Goal: Information Seeking & Learning: Learn about a topic

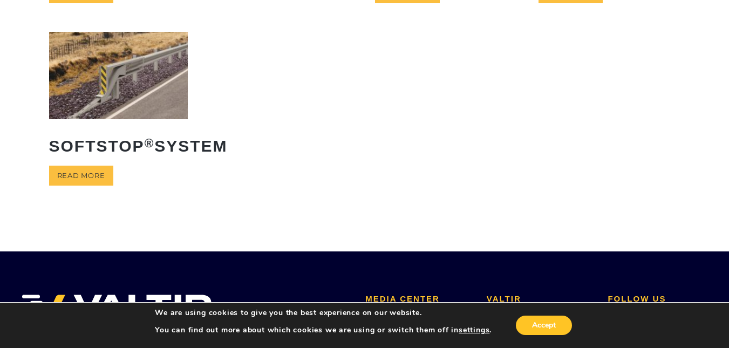
scroll to position [304, 0]
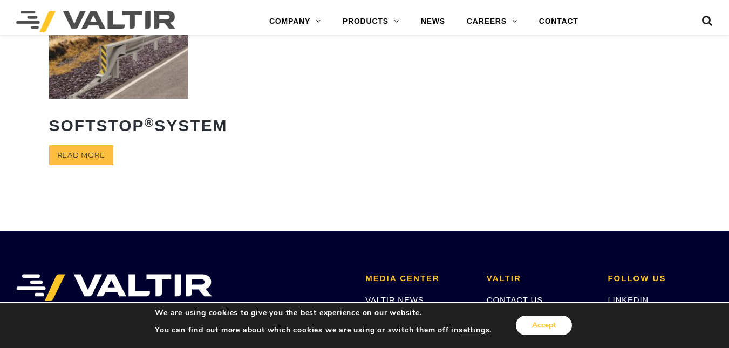
click at [523, 324] on button "Accept" at bounding box center [544, 325] width 56 height 19
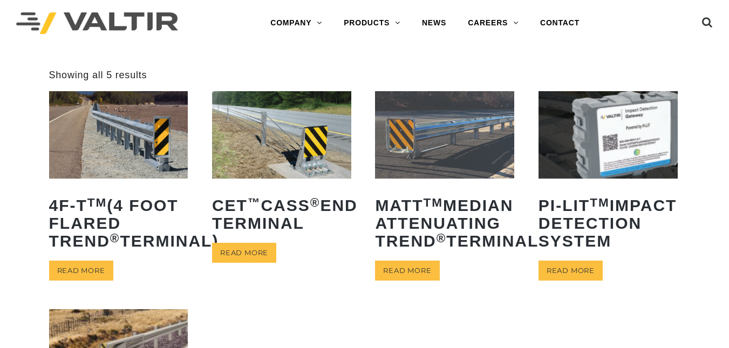
scroll to position [0, 0]
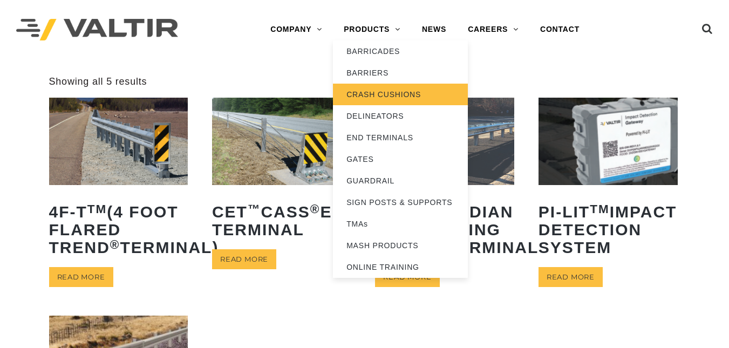
click at [388, 91] on link "CRASH CUSHIONS" at bounding box center [400, 95] width 135 height 22
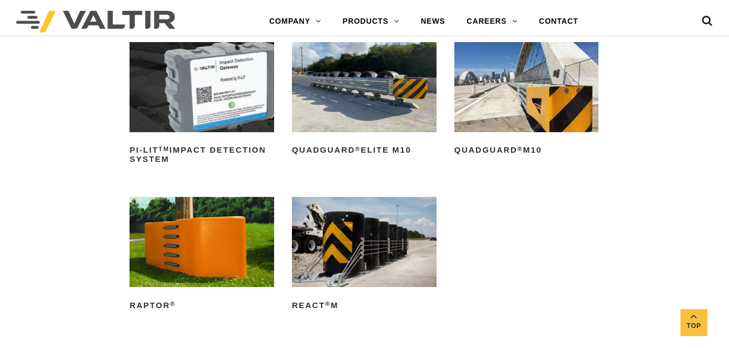
scroll to position [286, 0]
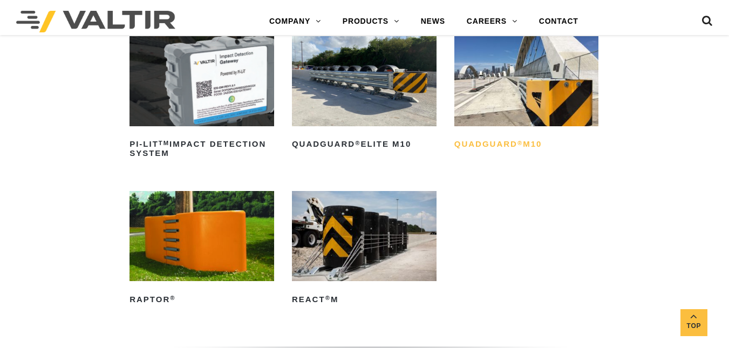
click at [549, 142] on h2 "QuadGuard ® M10" at bounding box center [526, 144] width 145 height 17
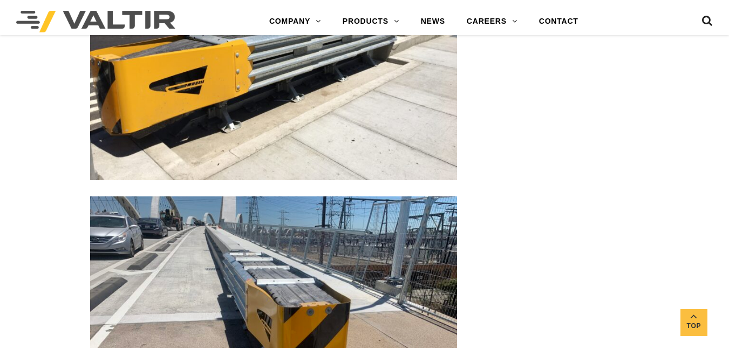
scroll to position [2074, 0]
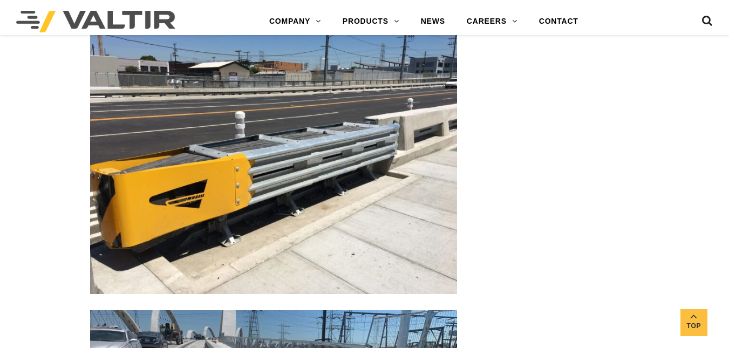
drag, startPoint x: 723, startPoint y: 195, endPoint x: 736, endPoint y: 189, distance: 14.7
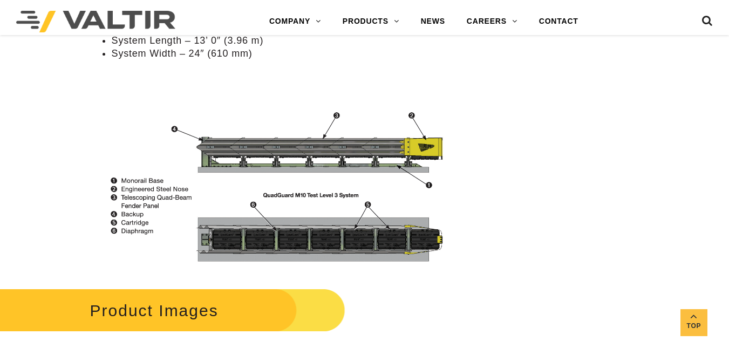
scroll to position [1281, 0]
